Goal: Transaction & Acquisition: Purchase product/service

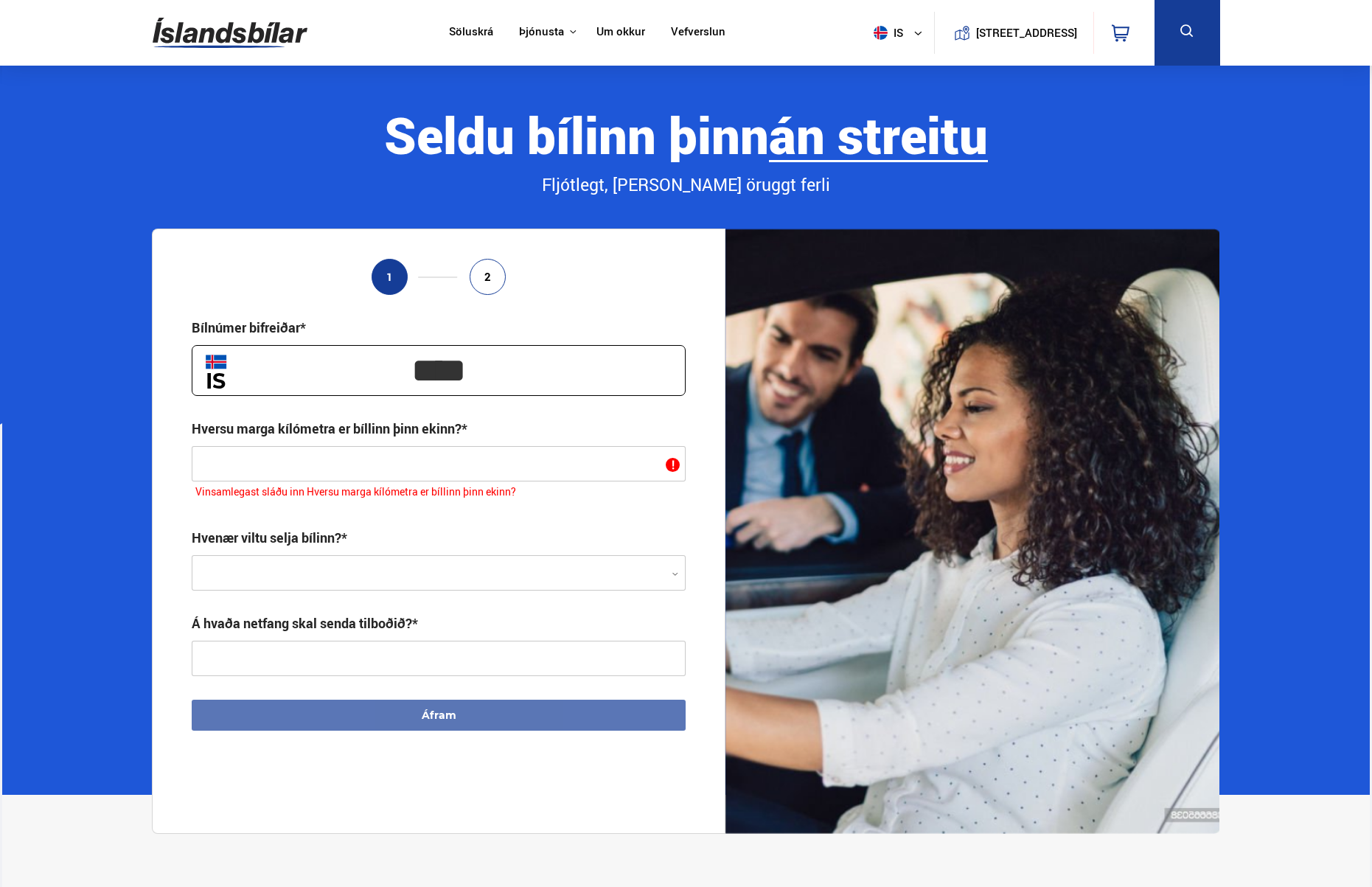
click at [456, 32] on link "Söluskrá" at bounding box center [471, 33] width 44 height 15
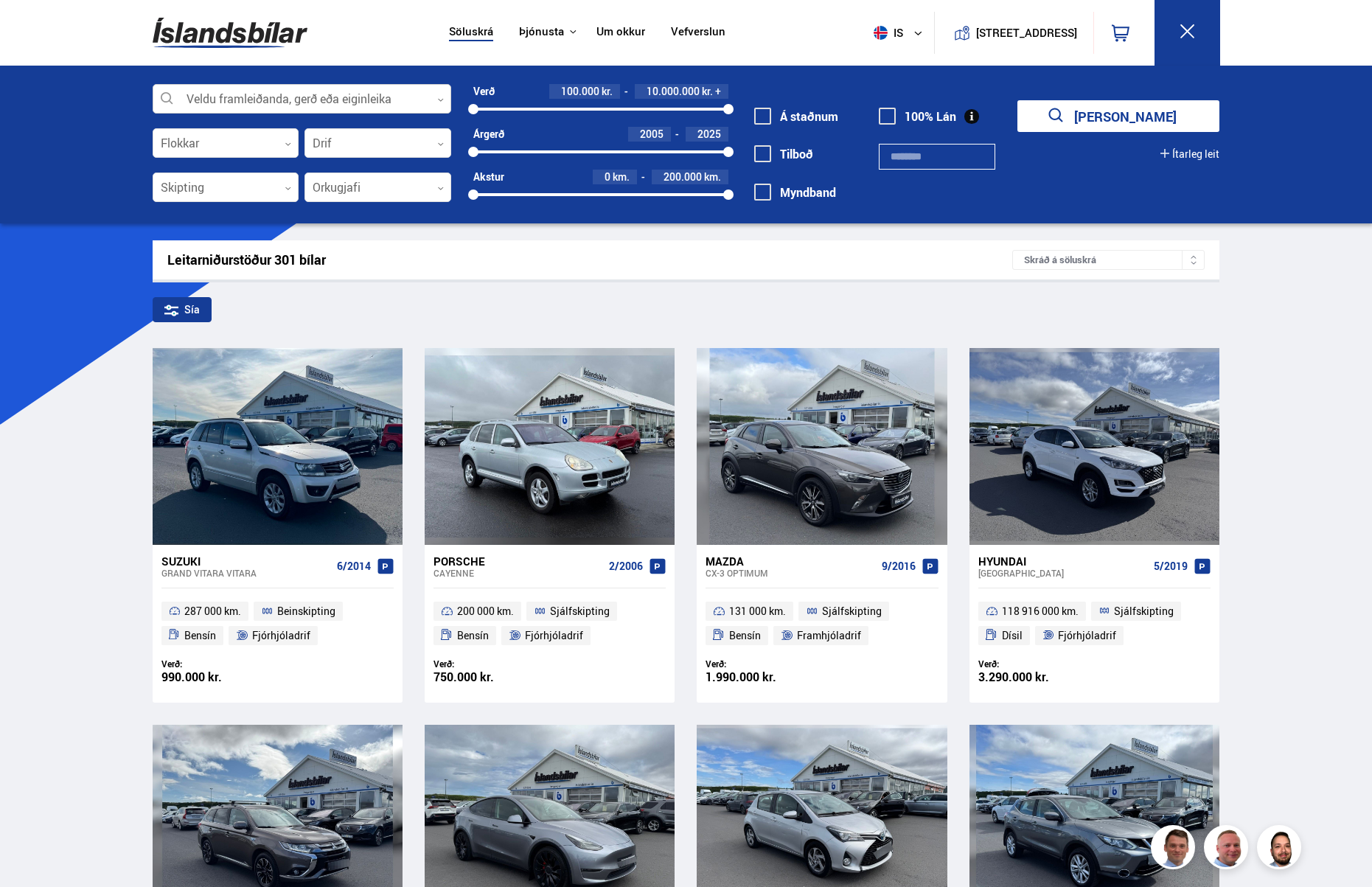
click at [225, 96] on div at bounding box center [302, 99] width 298 height 30
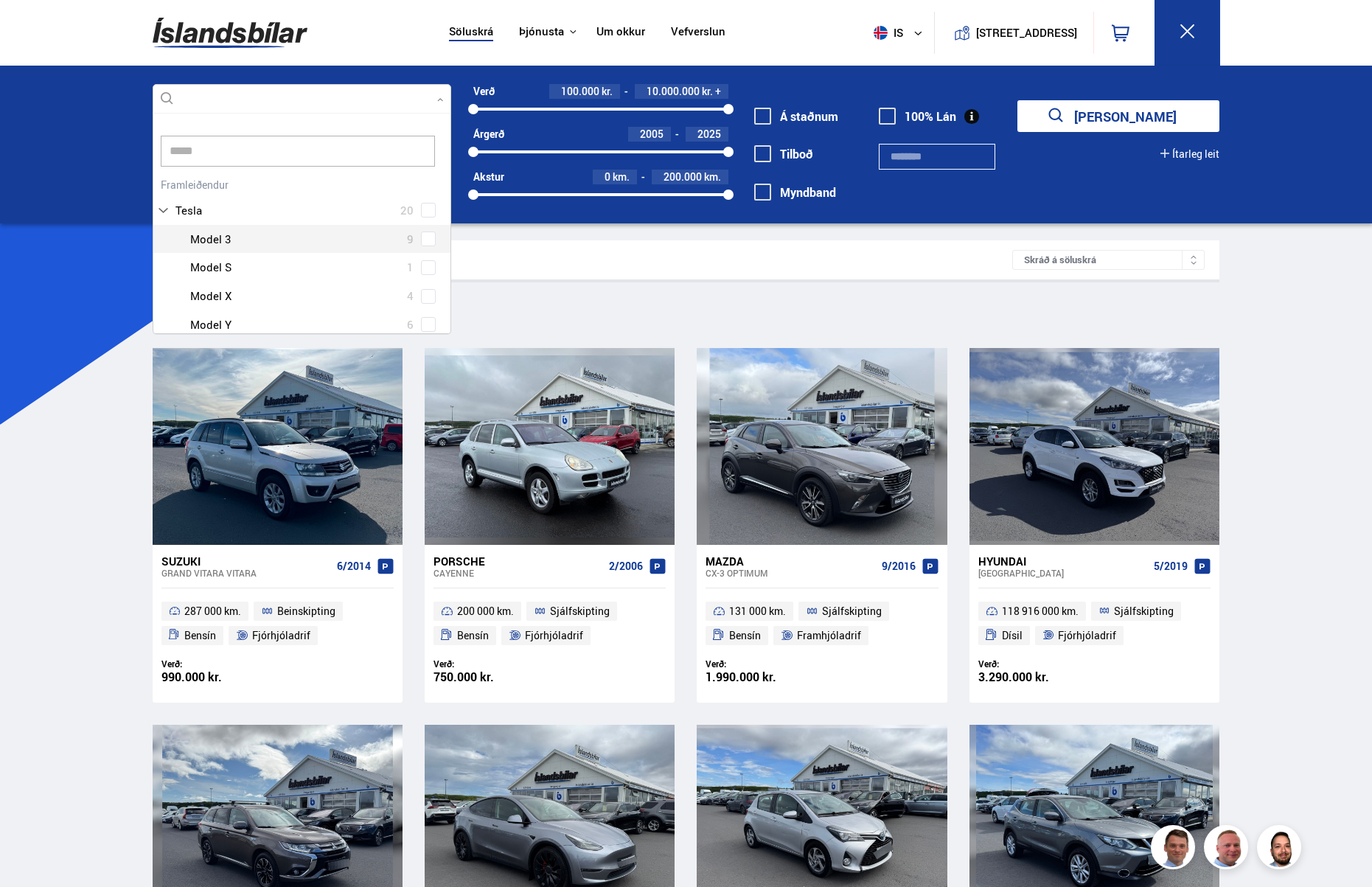
click at [421, 239] on div "Tesla 20 Tesla Model 3 9 Tesla Model S 1 Tesla Model X 4 Tesla Model Y 6" at bounding box center [301, 257] width 298 height 166
type input "*****"
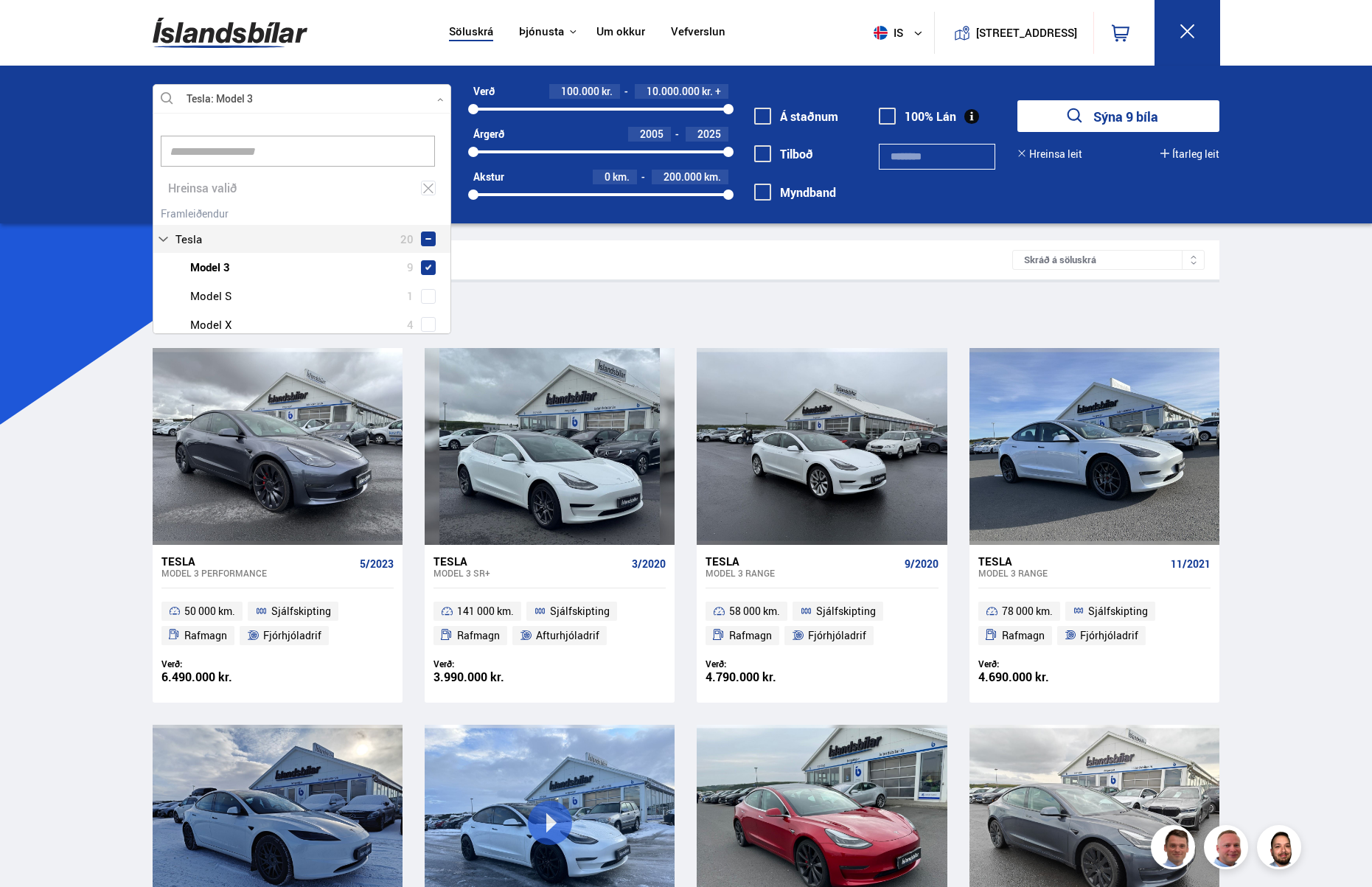
click at [90, 174] on div "Tesla Model 3 Veldu framleiðanda, gerð eða eiginleika 1 tesla Hreinsa valið Aud…" at bounding box center [686, 144] width 1372 height 158
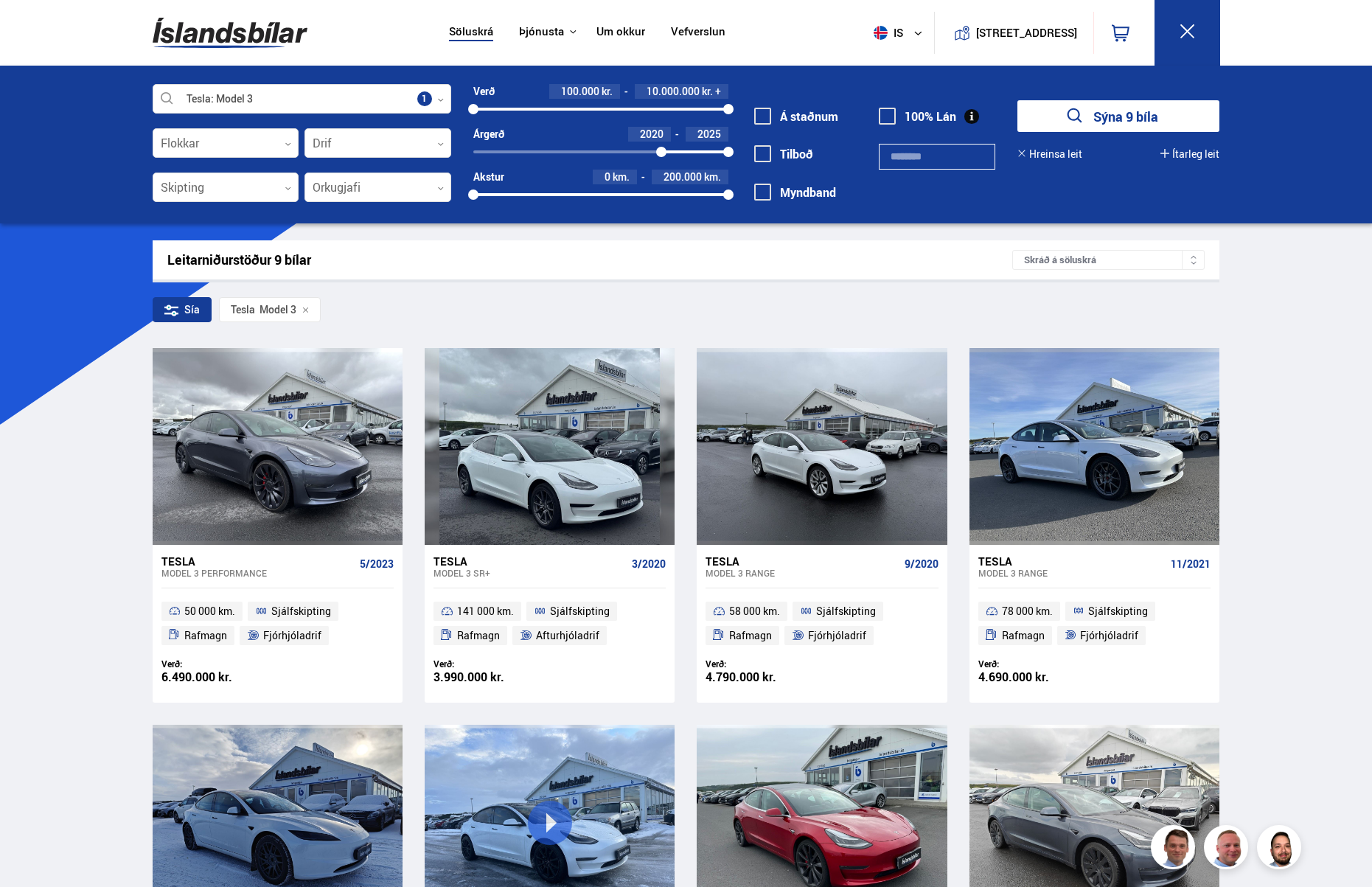
drag, startPoint x: 475, startPoint y: 154, endPoint x: 661, endPoint y: 153, distance: 186.0
click at [661, 153] on div at bounding box center [660, 151] width 11 height 11
drag, startPoint x: 732, startPoint y: 152, endPoint x: 671, endPoint y: 155, distance: 61.1
click at [671, 155] on div at bounding box center [670, 151] width 11 height 11
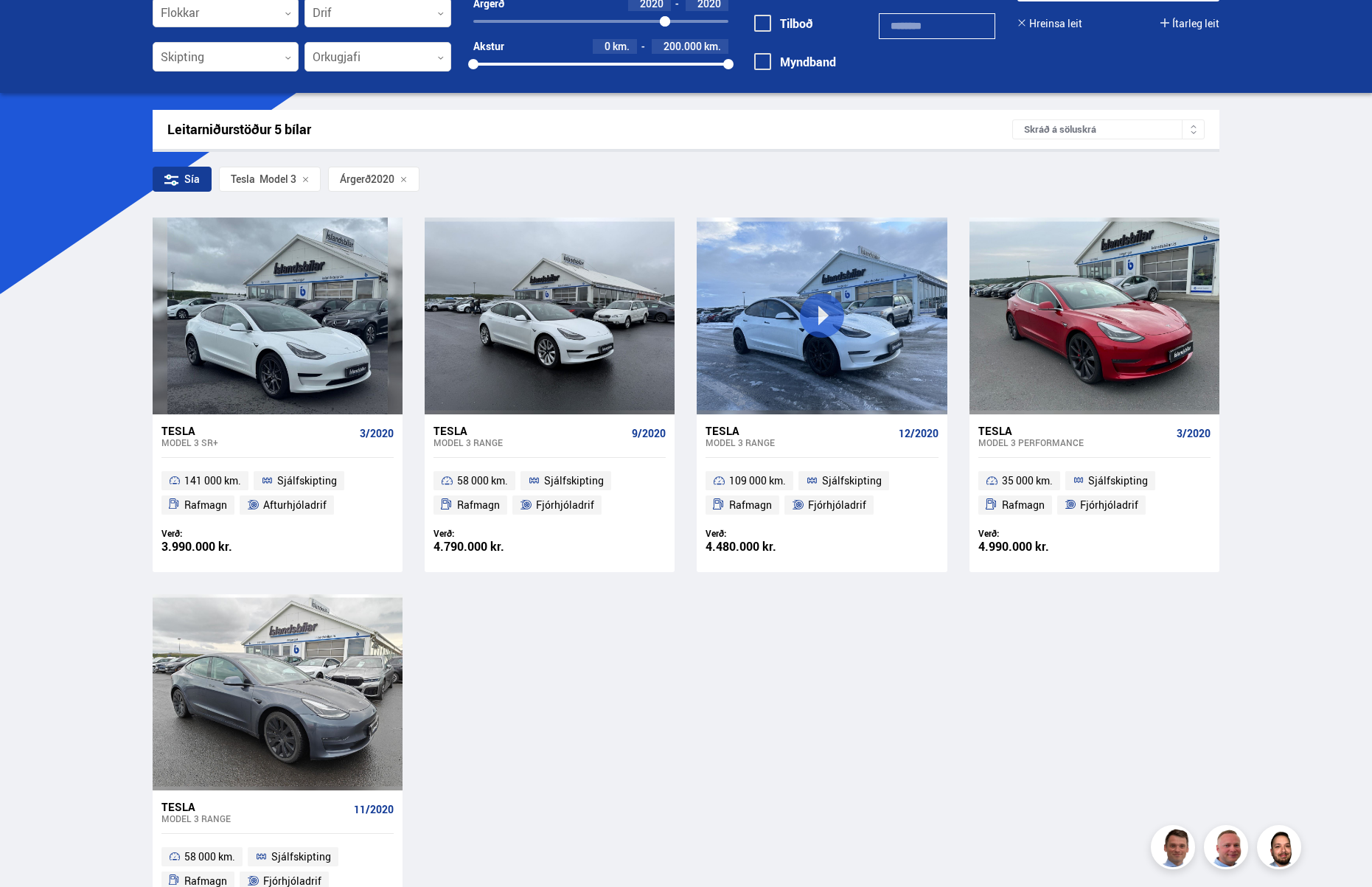
scroll to position [149, 0]
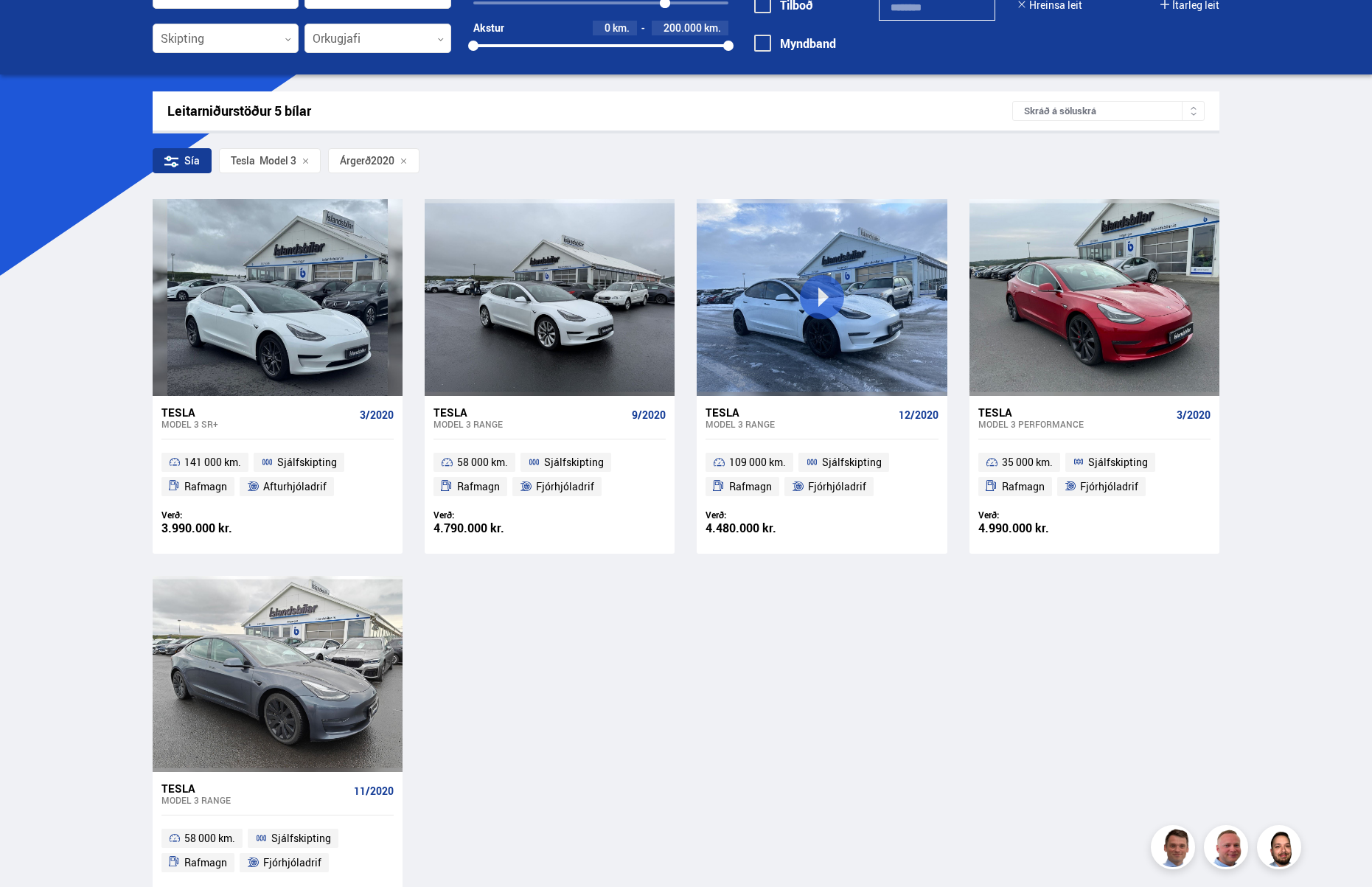
click at [260, 483] on li "Afturhjóladrif" at bounding box center [287, 486] width 94 height 19
